Goal: Navigation & Orientation: Go to known website

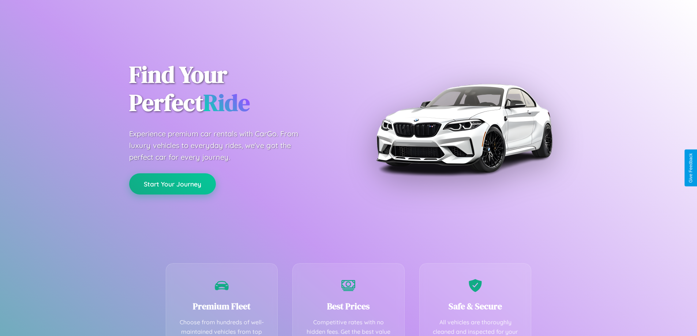
click at [172, 184] on button "Start Your Journey" at bounding box center [172, 183] width 87 height 21
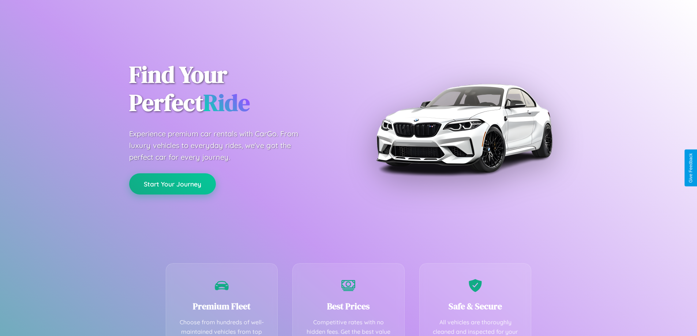
click at [172, 184] on button "Start Your Journey" at bounding box center [172, 183] width 87 height 21
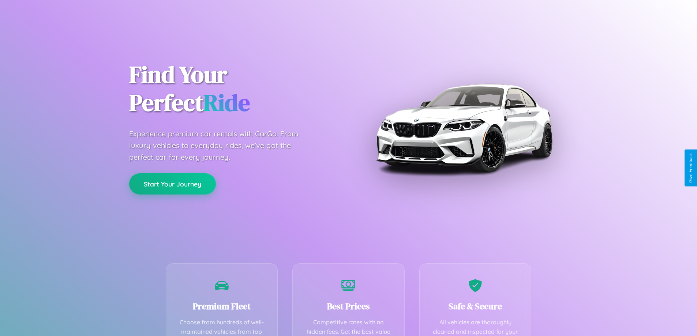
click at [172, 184] on button "Start Your Journey" at bounding box center [172, 183] width 87 height 21
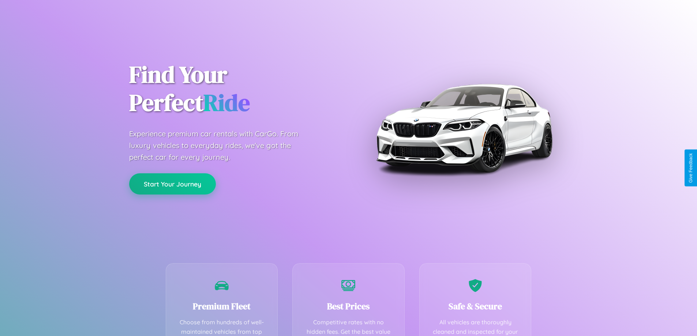
click at [172, 184] on button "Start Your Journey" at bounding box center [172, 183] width 87 height 21
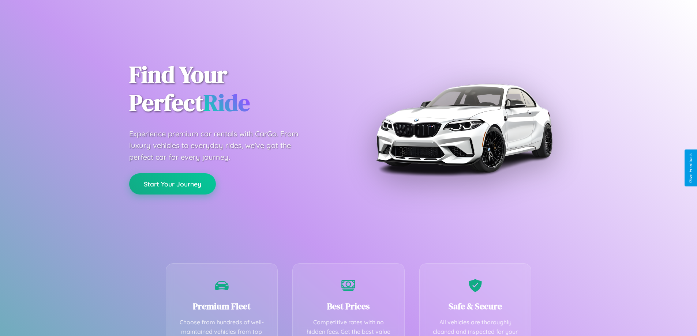
click at [172, 184] on button "Start Your Journey" at bounding box center [172, 183] width 87 height 21
